Goal: Task Accomplishment & Management: Complete application form

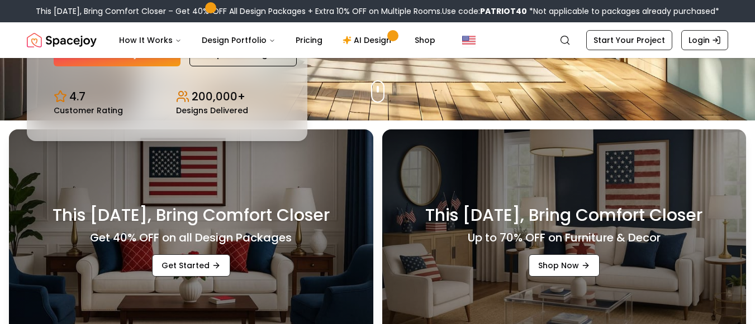
scroll to position [204, 0]
click at [365, 44] on link "AI Design" at bounding box center [368, 40] width 70 height 22
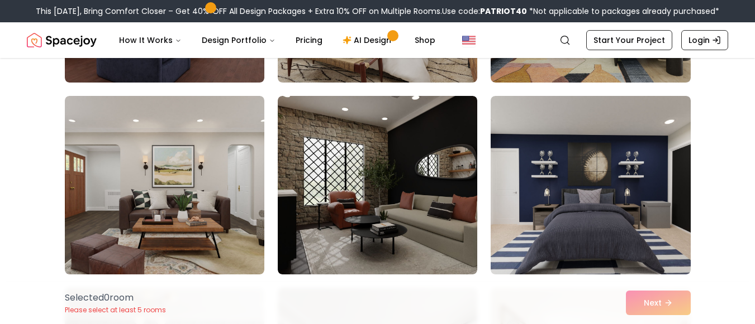
scroll to position [1015, 0]
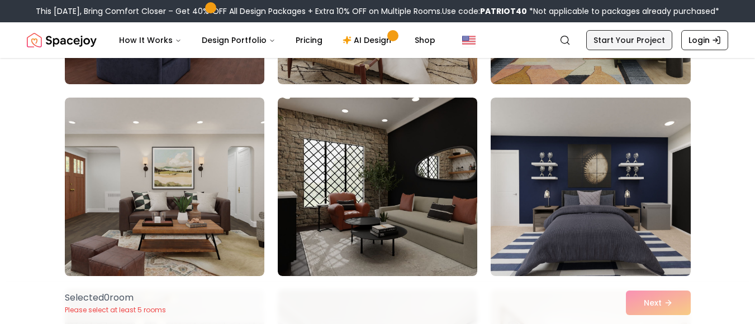
click at [617, 42] on link "Start Your Project" at bounding box center [629, 40] width 86 height 20
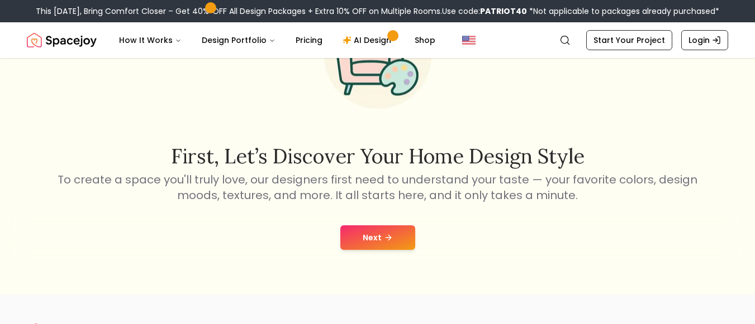
scroll to position [110, 0]
click at [375, 229] on button "Next" at bounding box center [377, 237] width 75 height 25
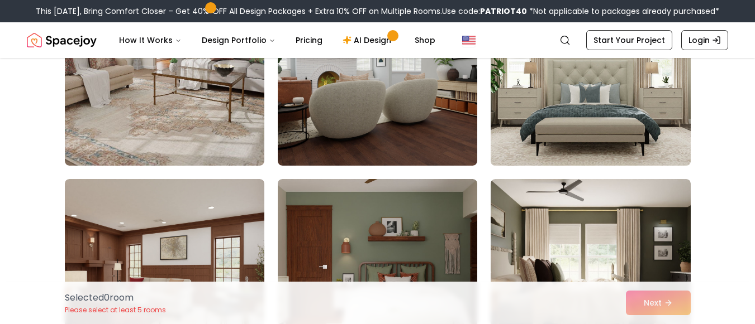
scroll to position [944, 0]
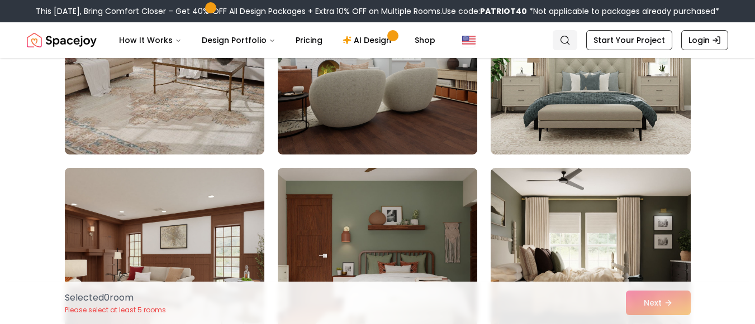
click at [569, 39] on icon "Global" at bounding box center [564, 40] width 11 height 11
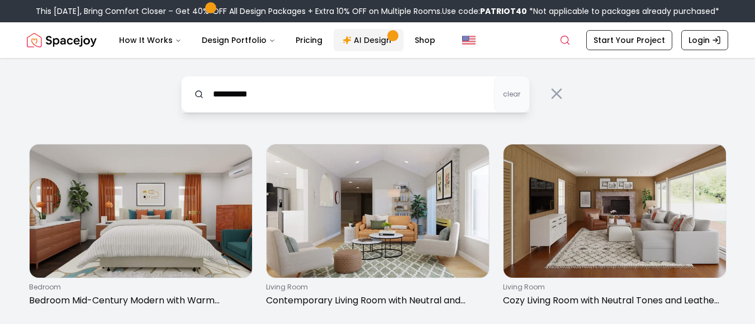
type input "**********"
click at [371, 42] on link "AI Design" at bounding box center [368, 40] width 70 height 22
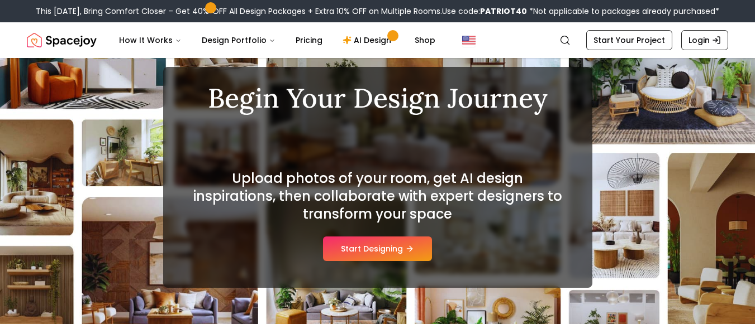
scroll to position [77, 0]
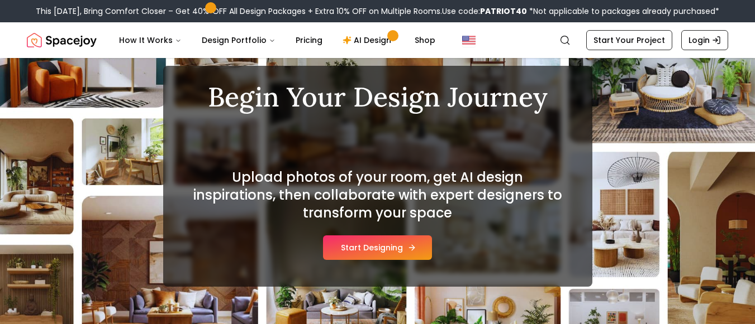
click at [402, 246] on button "Start Designing" at bounding box center [377, 248] width 109 height 25
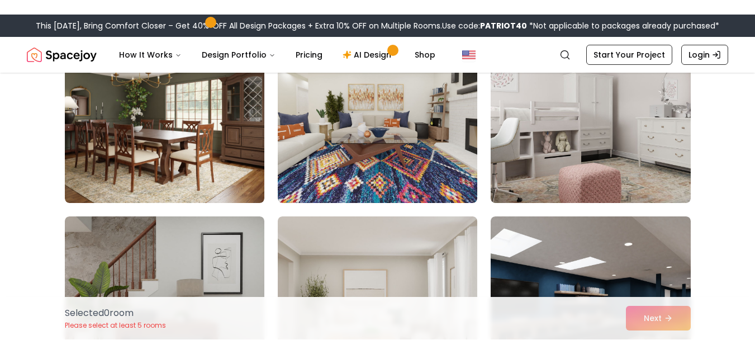
scroll to position [720, 0]
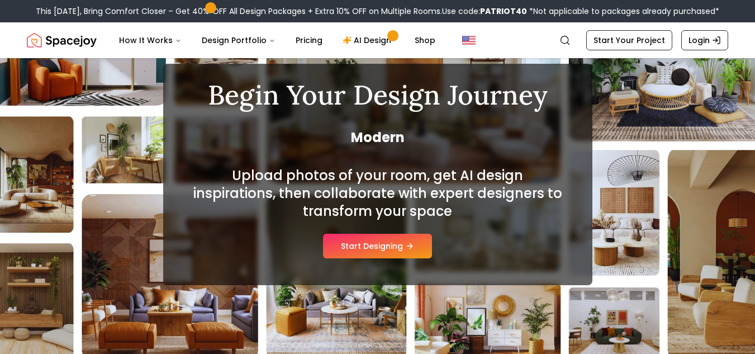
scroll to position [77, 0]
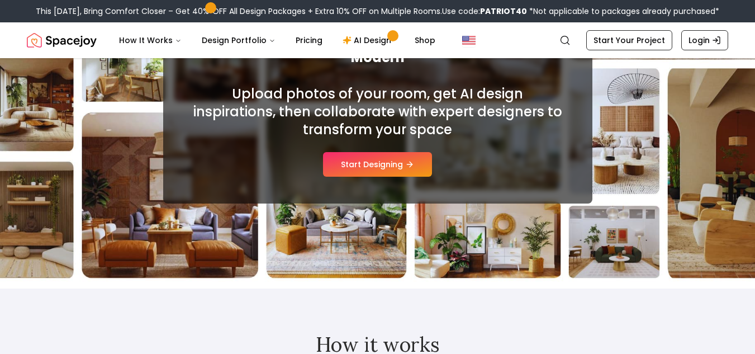
scroll to position [138, 0]
